Goal: Information Seeking & Learning: Learn about a topic

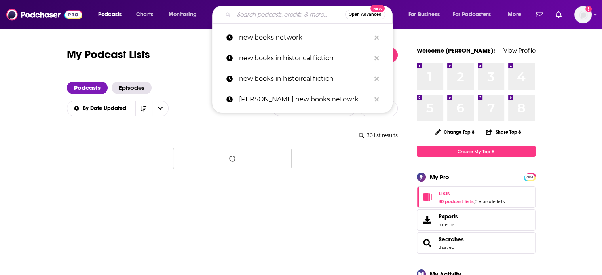
click at [256, 8] on div "Open Advanced New" at bounding box center [302, 15] width 181 height 18
paste input "Horror Makes Us Happy"
type input "Horror Makes Us Happy"
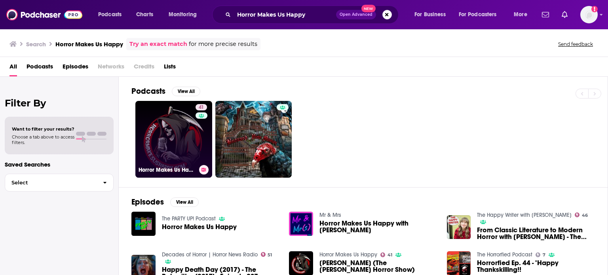
click at [163, 139] on link "41 Horror Makes Us Happy" at bounding box center [173, 139] width 77 height 77
